Goal: Book appointment/travel/reservation

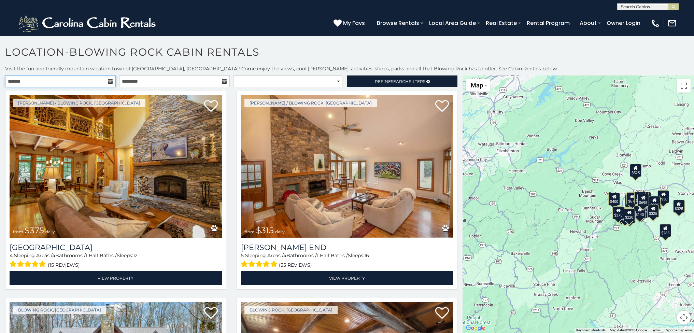
click at [30, 80] on input "text" at bounding box center [60, 81] width 111 height 12
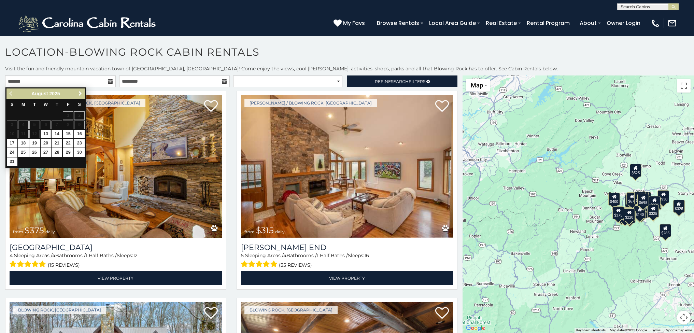
click at [79, 94] on span "Next" at bounding box center [79, 93] width 5 height 5
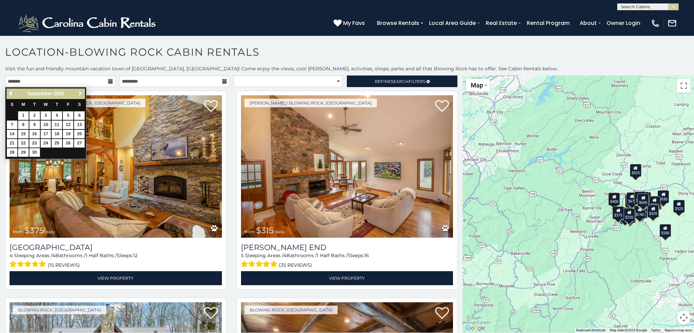
click at [79, 94] on span "Next" at bounding box center [79, 93] width 5 height 5
click at [81, 93] on span "Next" at bounding box center [79, 93] width 5 height 5
click at [69, 141] on link "21" at bounding box center [68, 143] width 11 height 9
type input "**********"
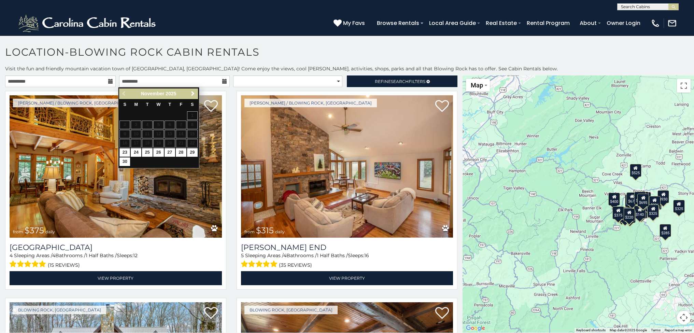
click at [125, 151] on link "23" at bounding box center [124, 152] width 11 height 9
type input "**********"
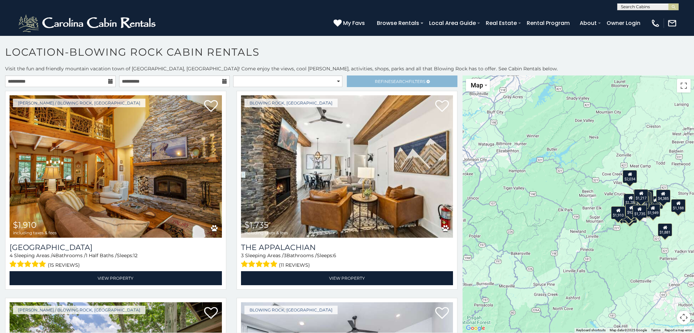
click at [442, 80] on link "Refine Search Filters" at bounding box center [402, 81] width 111 height 12
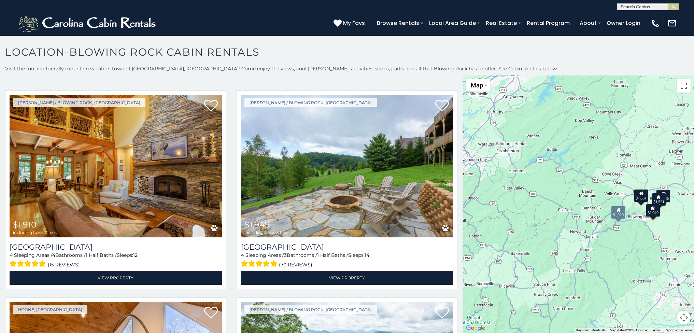
scroll to position [183, 0]
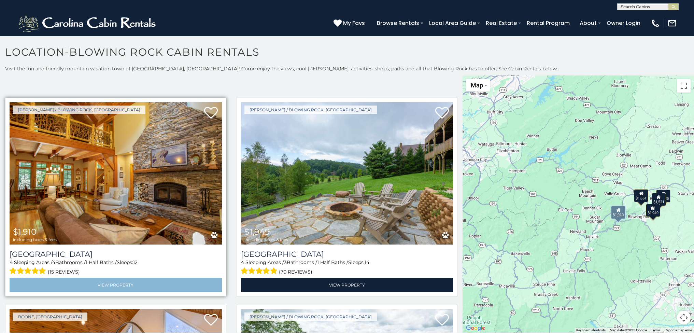
click at [159, 278] on link "View Property" at bounding box center [116, 285] width 212 height 14
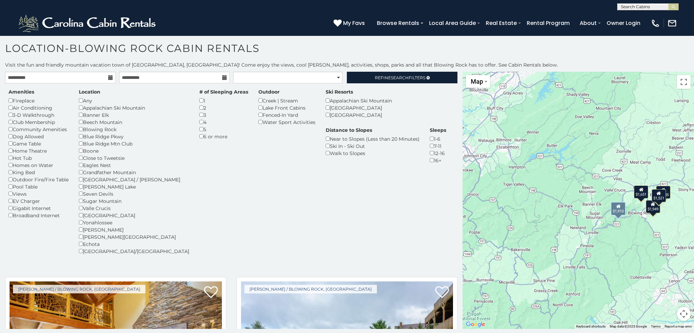
scroll to position [0, 0]
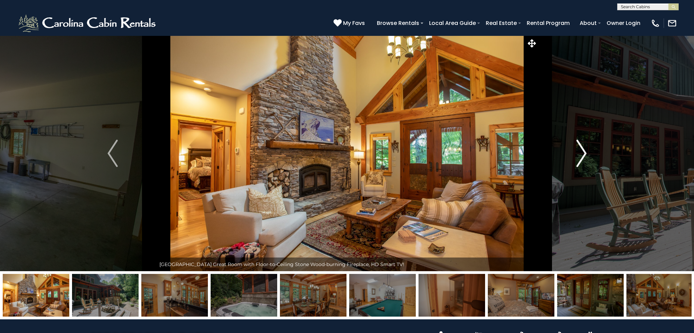
click at [584, 156] on img "Next" at bounding box center [581, 153] width 10 height 27
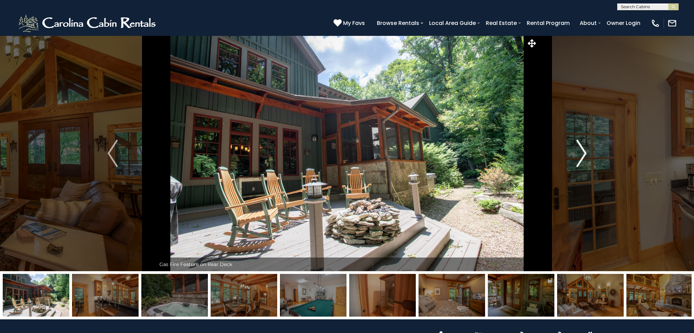
click at [584, 153] on img "Next" at bounding box center [581, 153] width 10 height 27
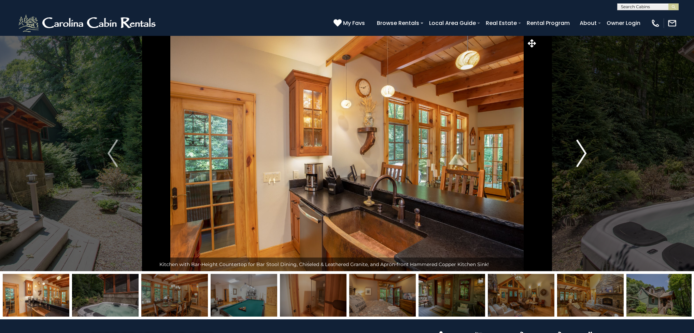
click at [585, 152] on img "Next" at bounding box center [581, 153] width 10 height 27
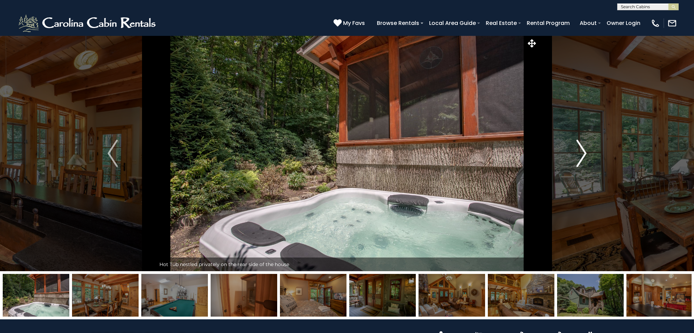
click at [586, 152] on img "Next" at bounding box center [581, 153] width 10 height 27
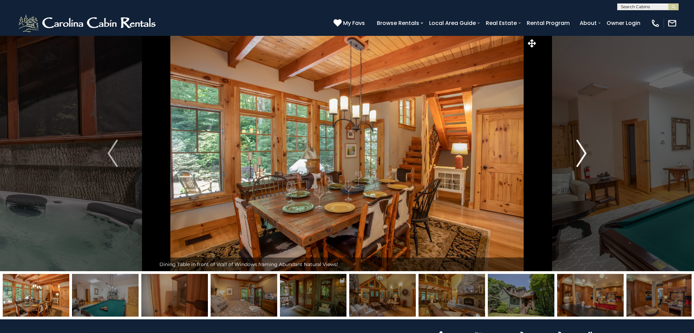
click at [585, 154] on img "Next" at bounding box center [581, 153] width 10 height 27
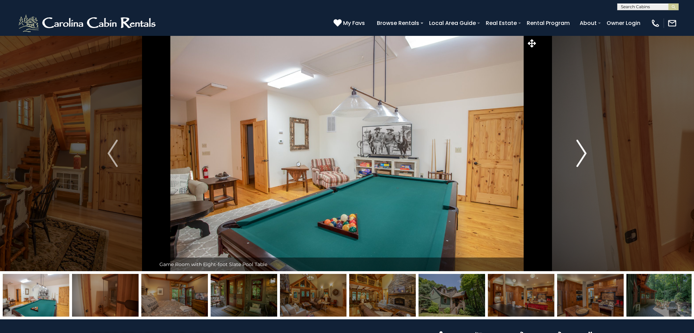
click at [585, 153] on img "Next" at bounding box center [581, 153] width 10 height 27
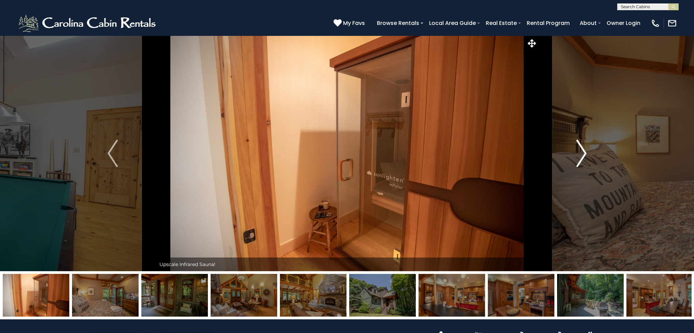
click at [586, 152] on img "Next" at bounding box center [581, 153] width 10 height 27
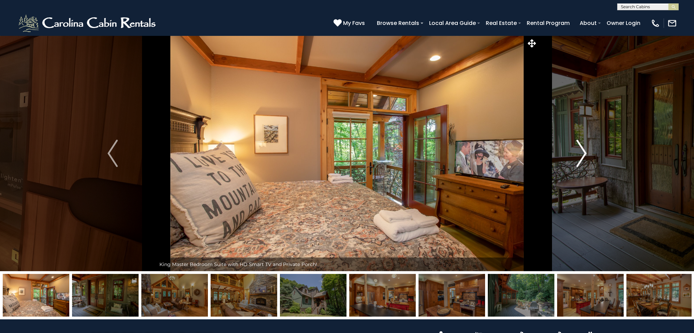
click at [585, 154] on img "Next" at bounding box center [581, 153] width 10 height 27
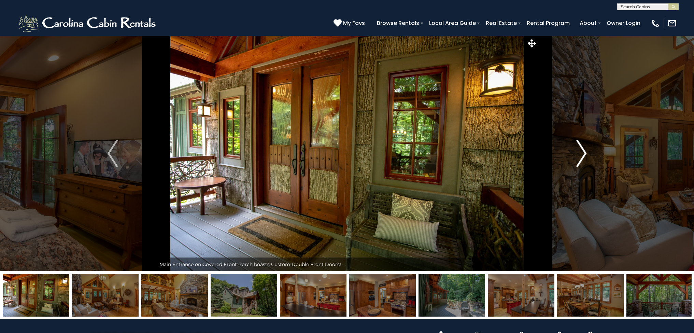
click at [585, 154] on img "Next" at bounding box center [581, 153] width 10 height 27
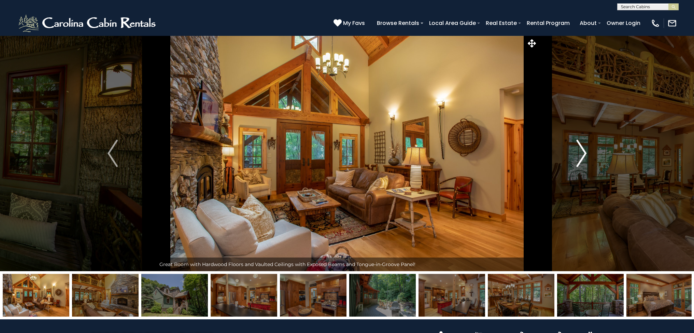
click at [585, 154] on img "Next" at bounding box center [581, 153] width 10 height 27
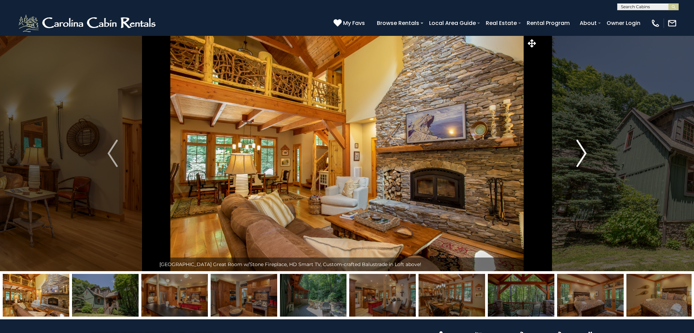
click at [585, 154] on img "Next" at bounding box center [581, 153] width 10 height 27
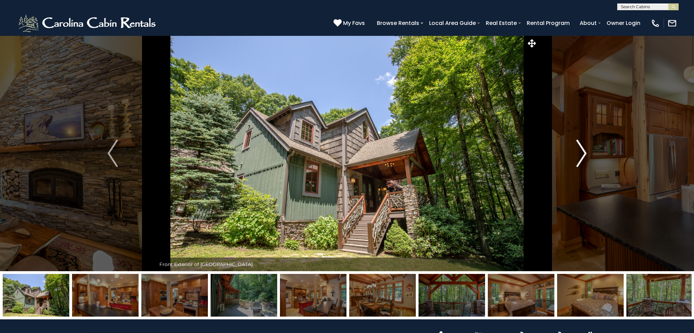
click at [585, 154] on img "Next" at bounding box center [581, 153] width 10 height 27
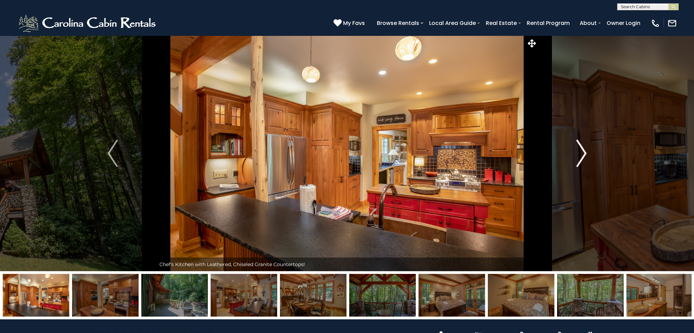
click at [584, 153] on img "Next" at bounding box center [581, 153] width 10 height 27
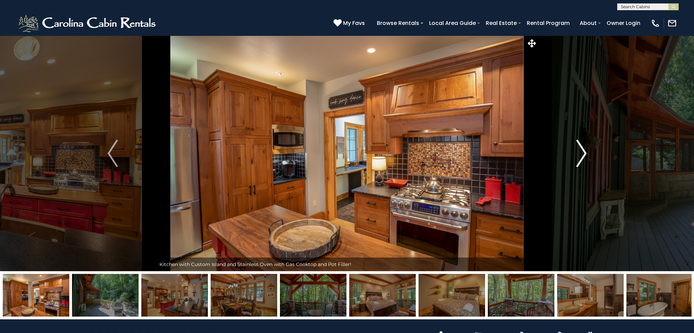
click at [586, 153] on img "Next" at bounding box center [581, 153] width 10 height 27
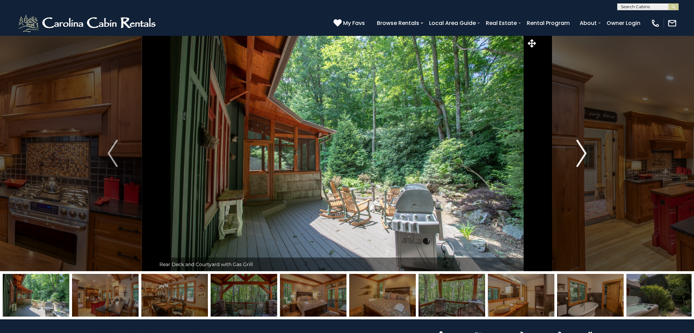
click at [586, 154] on img "Next" at bounding box center [581, 153] width 10 height 27
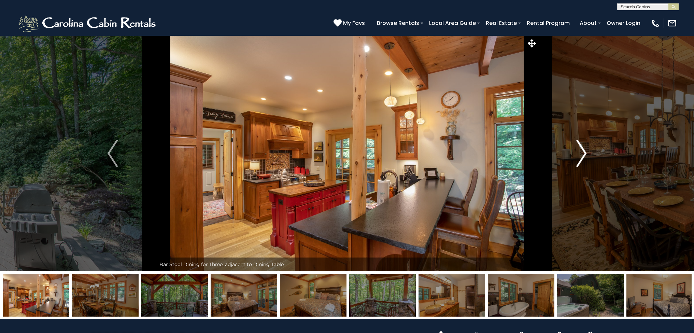
click at [585, 155] on img "Next" at bounding box center [581, 153] width 10 height 27
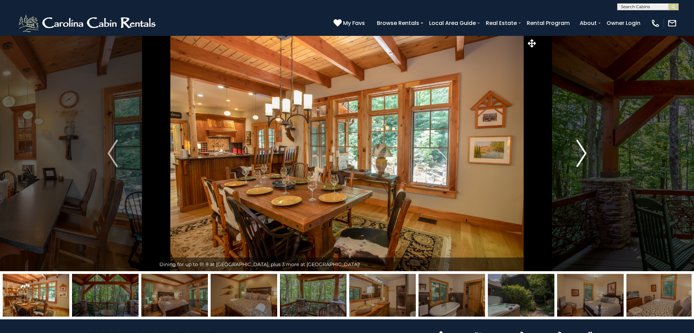
click at [585, 152] on img "Next" at bounding box center [581, 153] width 10 height 27
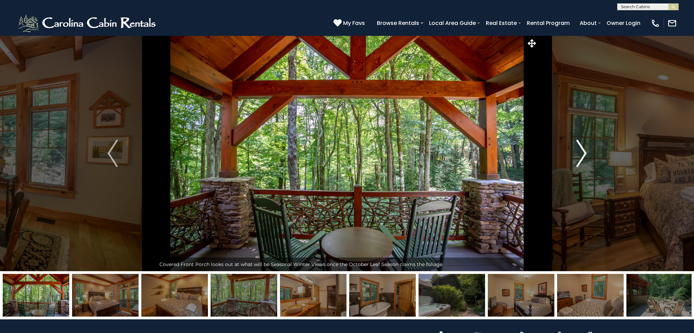
click at [586, 153] on img "Next" at bounding box center [581, 153] width 10 height 27
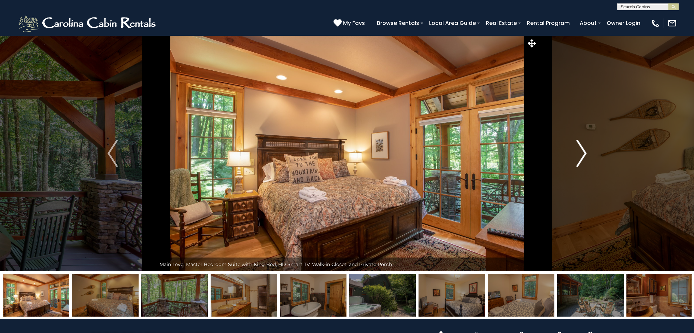
click at [585, 154] on img "Next" at bounding box center [581, 153] width 10 height 27
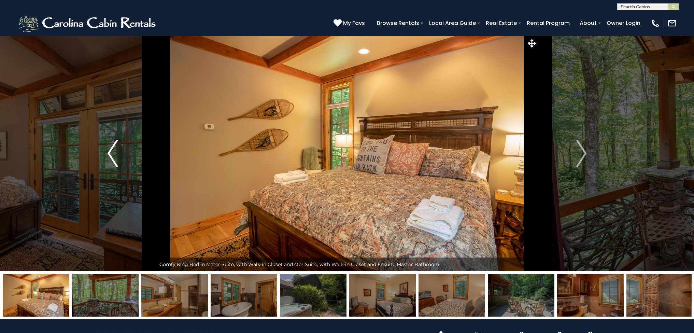
click at [111, 148] on img "Previous" at bounding box center [113, 153] width 10 height 27
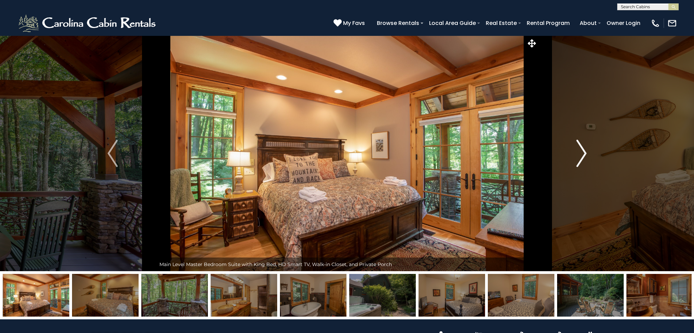
click at [583, 151] on img "Next" at bounding box center [581, 153] width 10 height 27
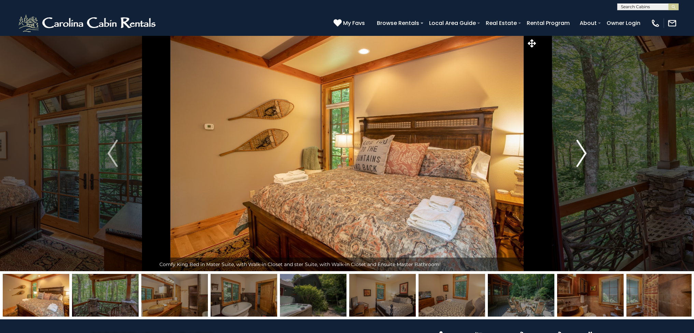
click at [585, 154] on img "Next" at bounding box center [581, 153] width 10 height 27
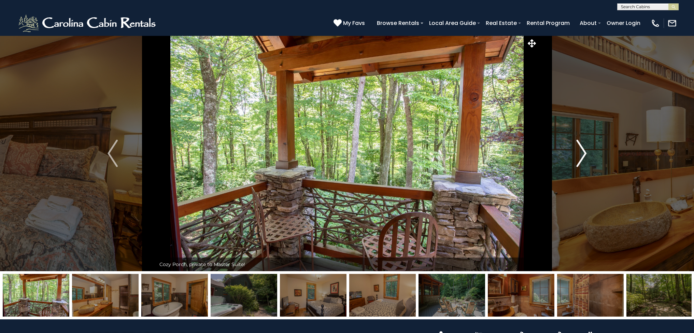
click at [585, 154] on img "Next" at bounding box center [581, 153] width 10 height 27
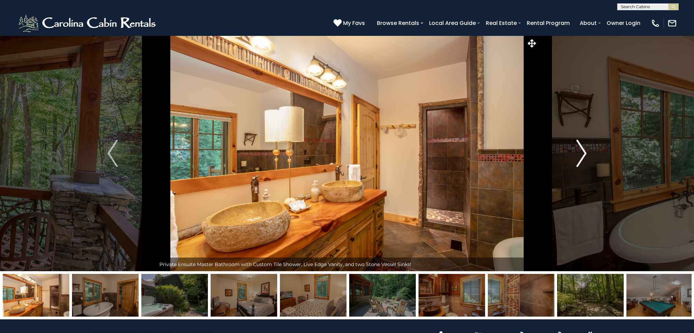
click at [585, 154] on img "Next" at bounding box center [581, 153] width 10 height 27
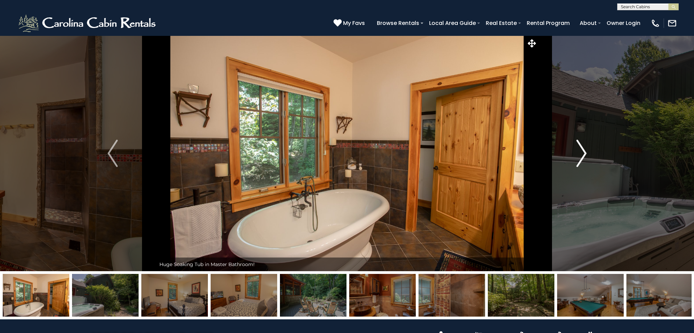
click at [585, 154] on img "Next" at bounding box center [581, 153] width 10 height 27
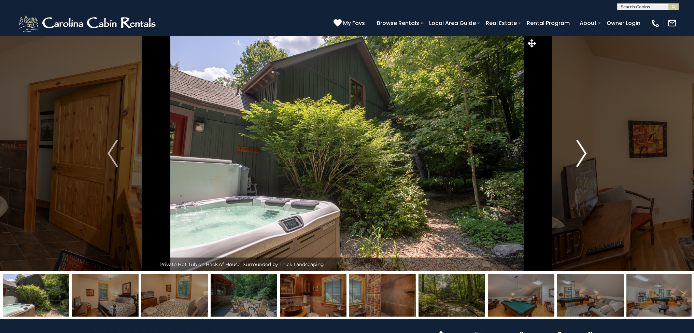
click at [585, 154] on img "Next" at bounding box center [581, 153] width 10 height 27
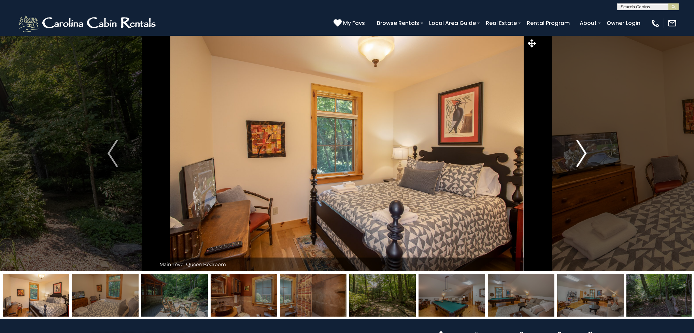
click at [585, 154] on img "Next" at bounding box center [581, 153] width 10 height 27
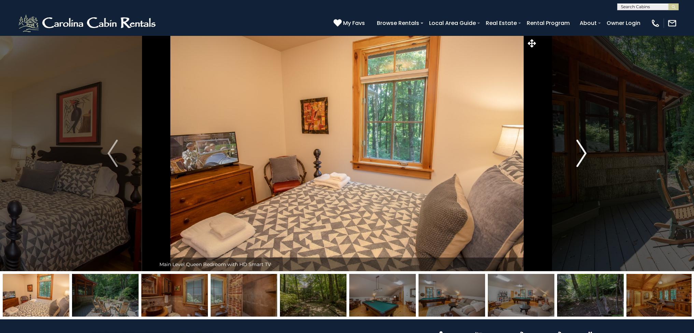
click at [587, 152] on button "Next" at bounding box center [581, 153] width 87 height 236
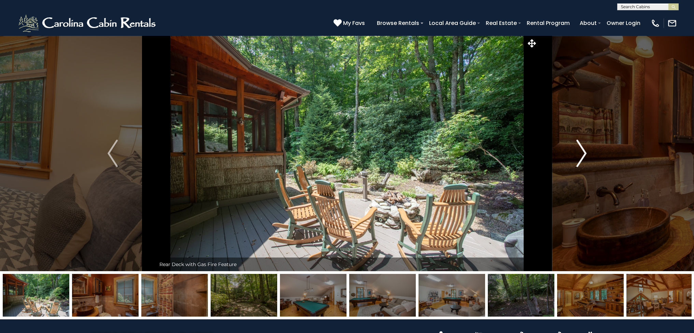
click at [583, 155] on img "Next" at bounding box center [581, 153] width 10 height 27
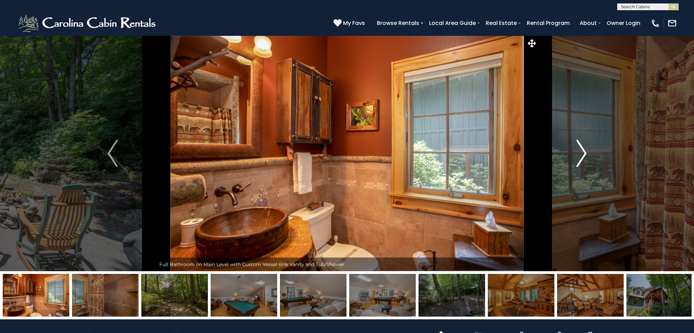
click at [585, 153] on img "Next" at bounding box center [581, 153] width 10 height 27
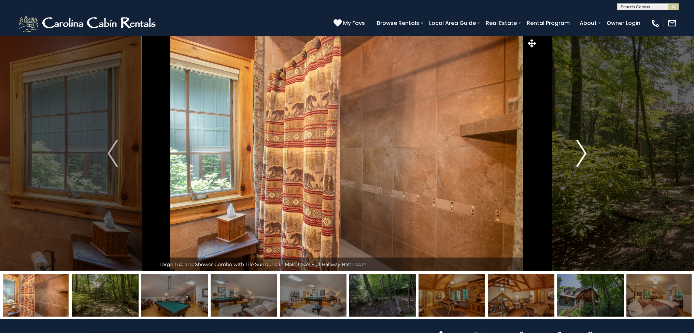
click at [585, 154] on img "Next" at bounding box center [581, 153] width 10 height 27
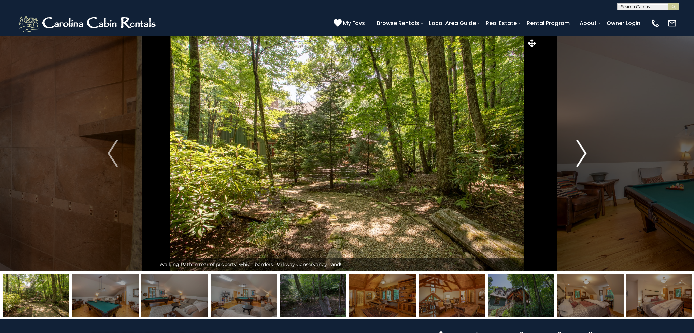
click at [585, 154] on img "Next" at bounding box center [581, 153] width 10 height 27
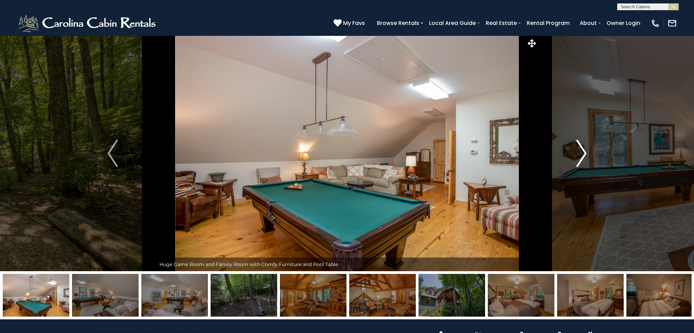
click at [586, 153] on img "Next" at bounding box center [581, 153] width 10 height 27
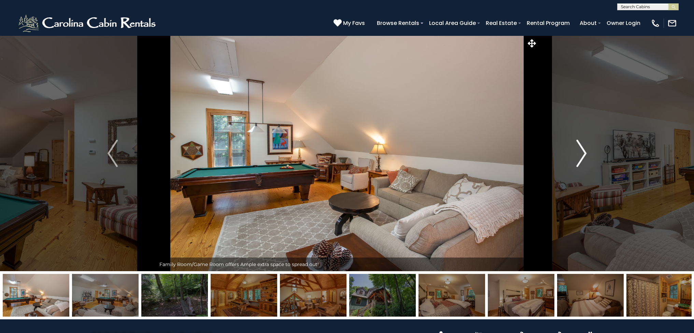
click at [586, 153] on img "Next" at bounding box center [581, 153] width 10 height 27
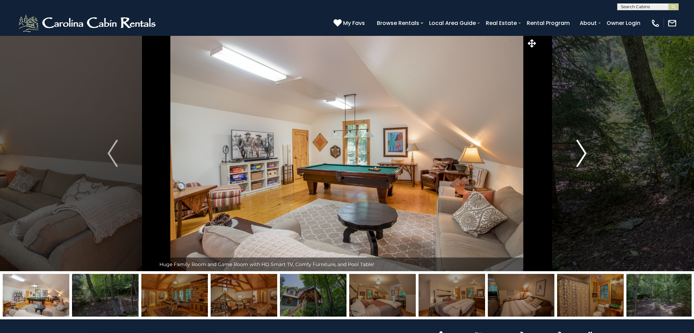
click at [586, 153] on img "Next" at bounding box center [581, 153] width 10 height 27
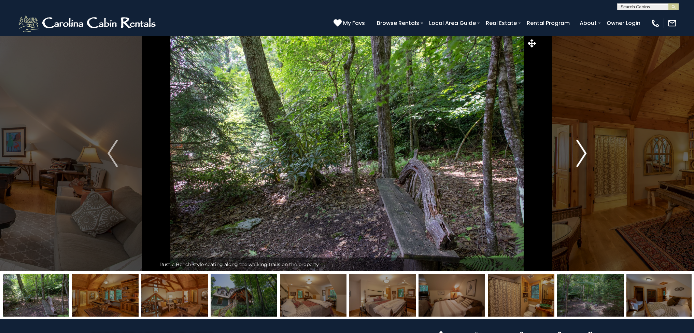
click at [586, 153] on img "Next" at bounding box center [581, 153] width 10 height 27
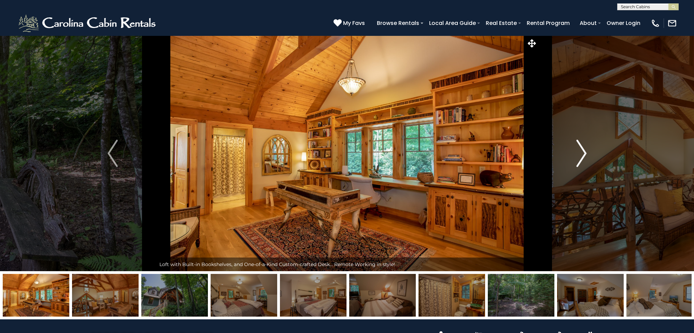
click at [586, 153] on img "Next" at bounding box center [581, 153] width 10 height 27
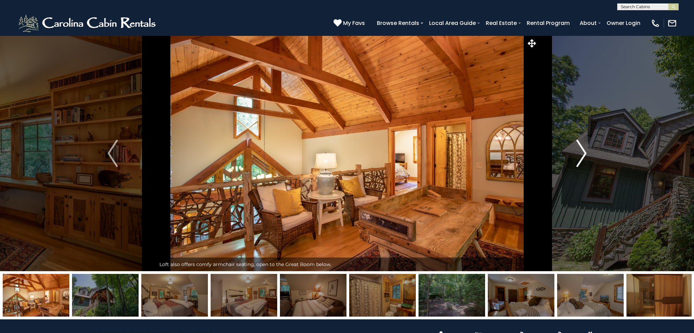
click at [586, 153] on img "Next" at bounding box center [581, 153] width 10 height 27
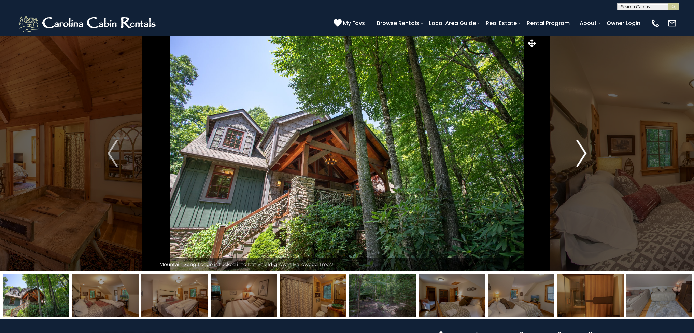
click at [586, 154] on img "Next" at bounding box center [581, 153] width 10 height 27
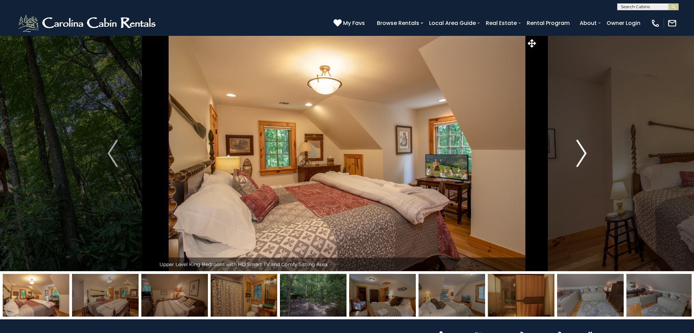
click at [586, 153] on img "Next" at bounding box center [581, 153] width 10 height 27
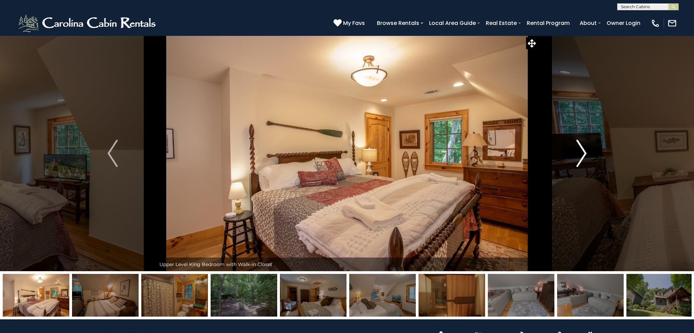
click at [586, 154] on img "Next" at bounding box center [581, 153] width 10 height 27
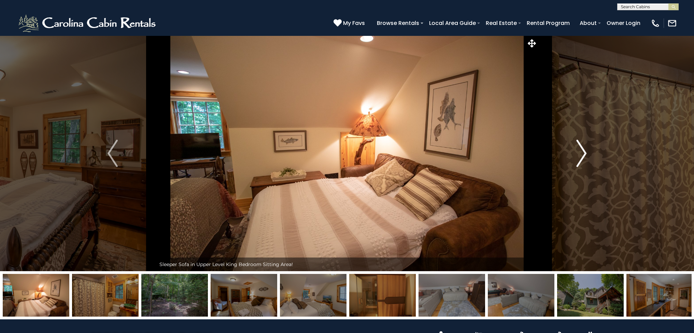
click at [586, 155] on img "Next" at bounding box center [581, 153] width 10 height 27
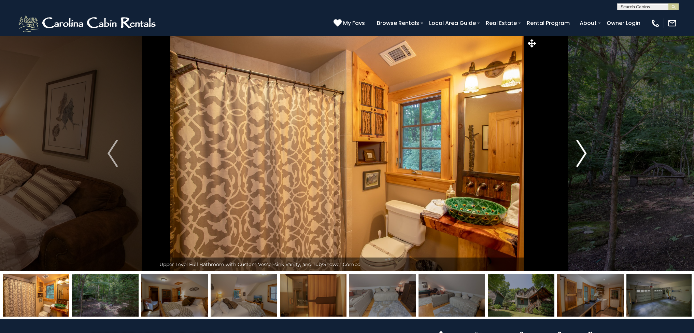
click at [586, 155] on img "Next" at bounding box center [581, 153] width 10 height 27
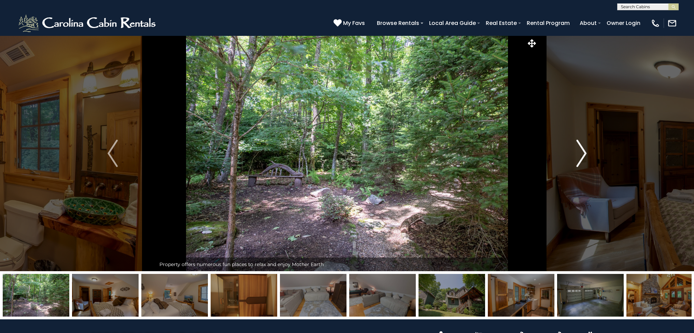
click at [586, 155] on img "Next" at bounding box center [581, 153] width 10 height 27
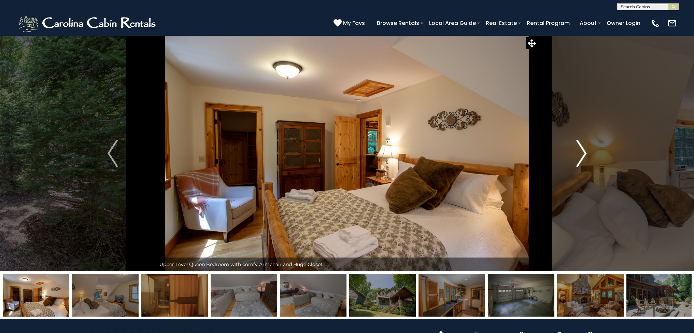
click at [585, 153] on img "Next" at bounding box center [581, 153] width 10 height 27
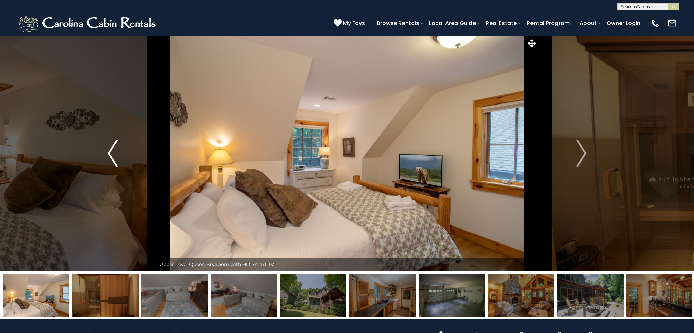
click at [109, 152] on img "Previous" at bounding box center [113, 153] width 10 height 27
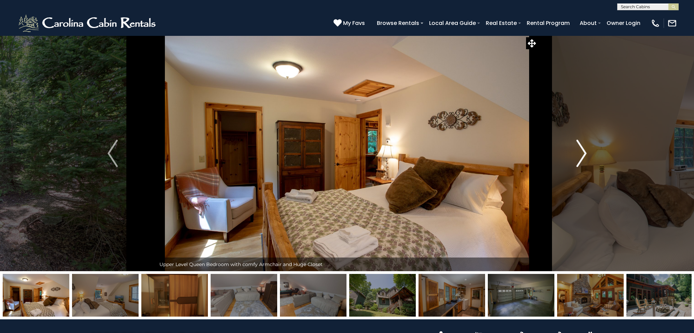
click at [583, 152] on img "Next" at bounding box center [581, 153] width 10 height 27
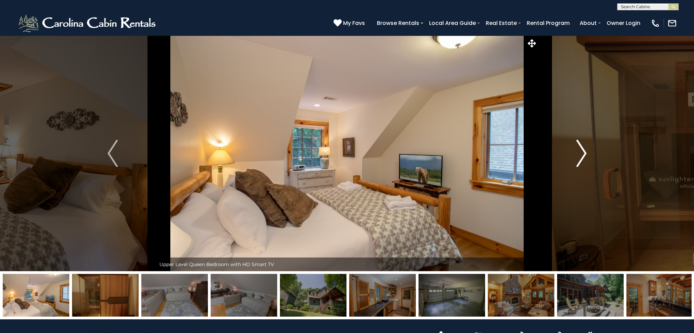
click at [583, 154] on img "Next" at bounding box center [581, 153] width 10 height 27
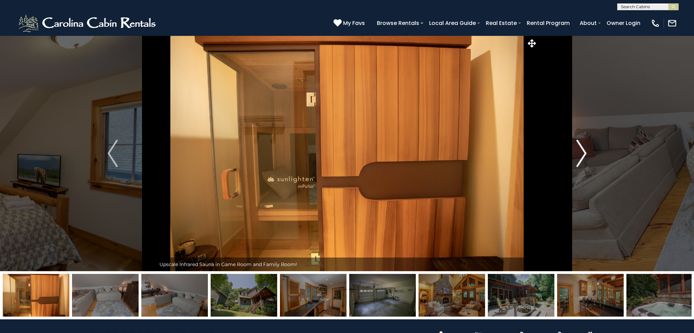
click at [583, 154] on img "Next" at bounding box center [581, 153] width 10 height 27
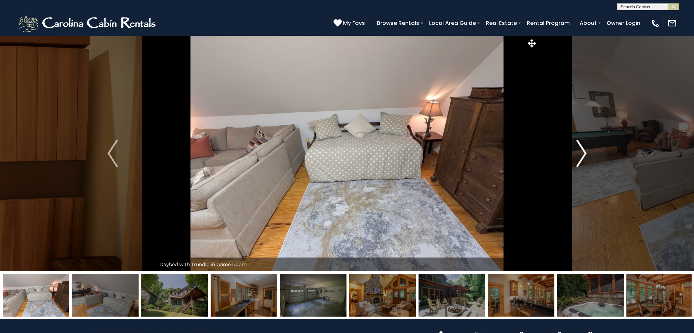
click at [583, 154] on img "Next" at bounding box center [581, 153] width 10 height 27
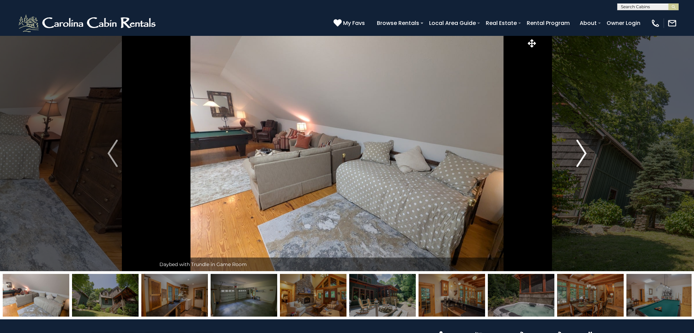
click at [585, 151] on img "Next" at bounding box center [581, 153] width 10 height 27
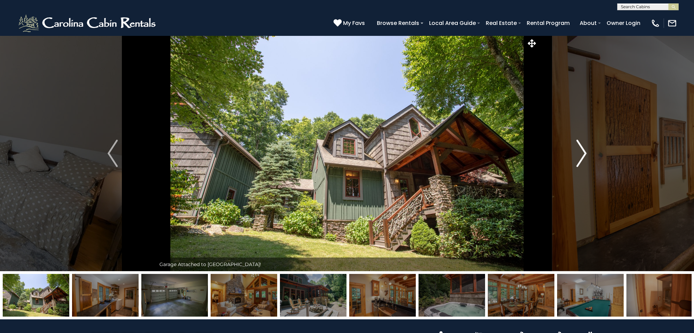
click at [585, 151] on img "Next" at bounding box center [581, 153] width 10 height 27
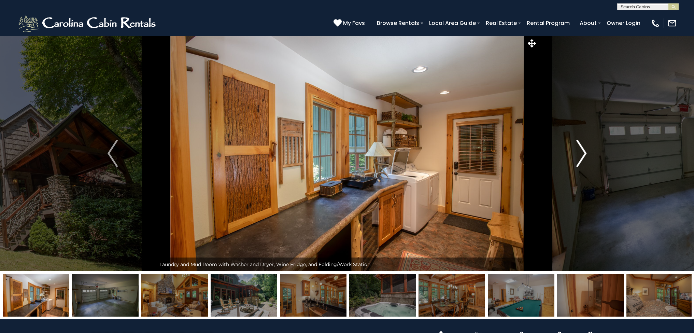
click at [585, 152] on img "Next" at bounding box center [581, 153] width 10 height 27
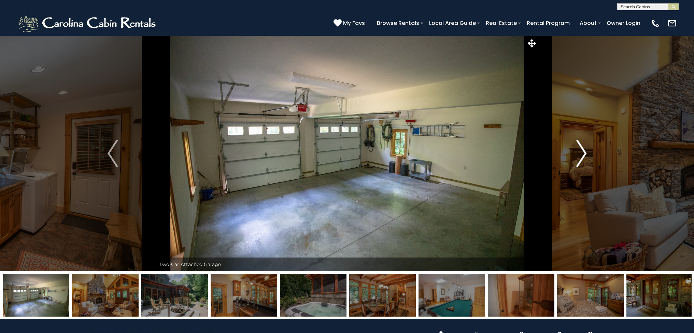
click at [585, 152] on img "Next" at bounding box center [581, 153] width 10 height 27
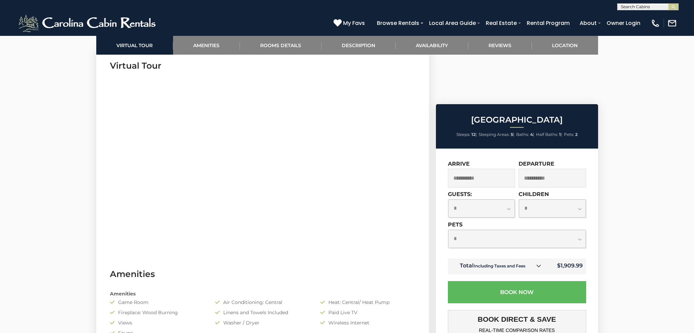
scroll to position [338, 0]
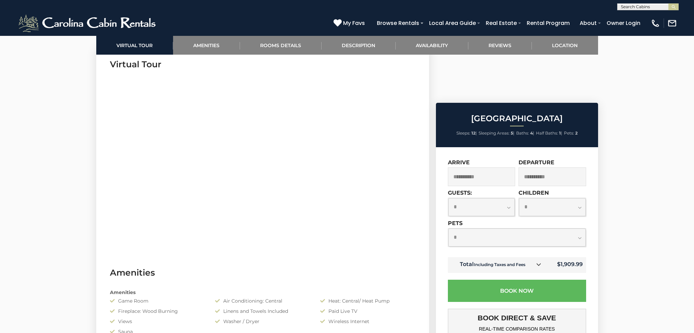
select select "*"
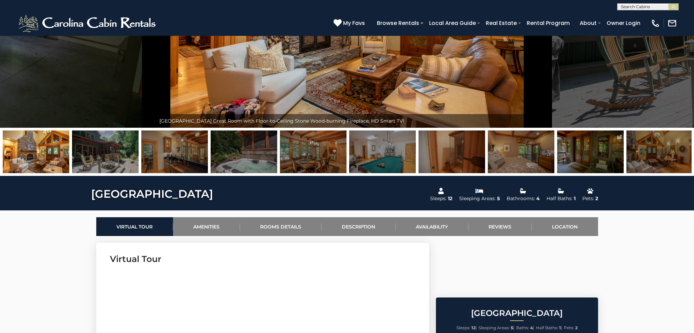
scroll to position [175, 0]
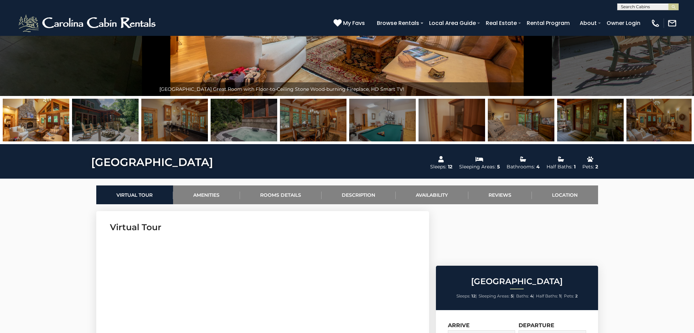
click at [341, 20] on icon at bounding box center [337, 23] width 8 height 8
